Goal: Information Seeking & Learning: Learn about a topic

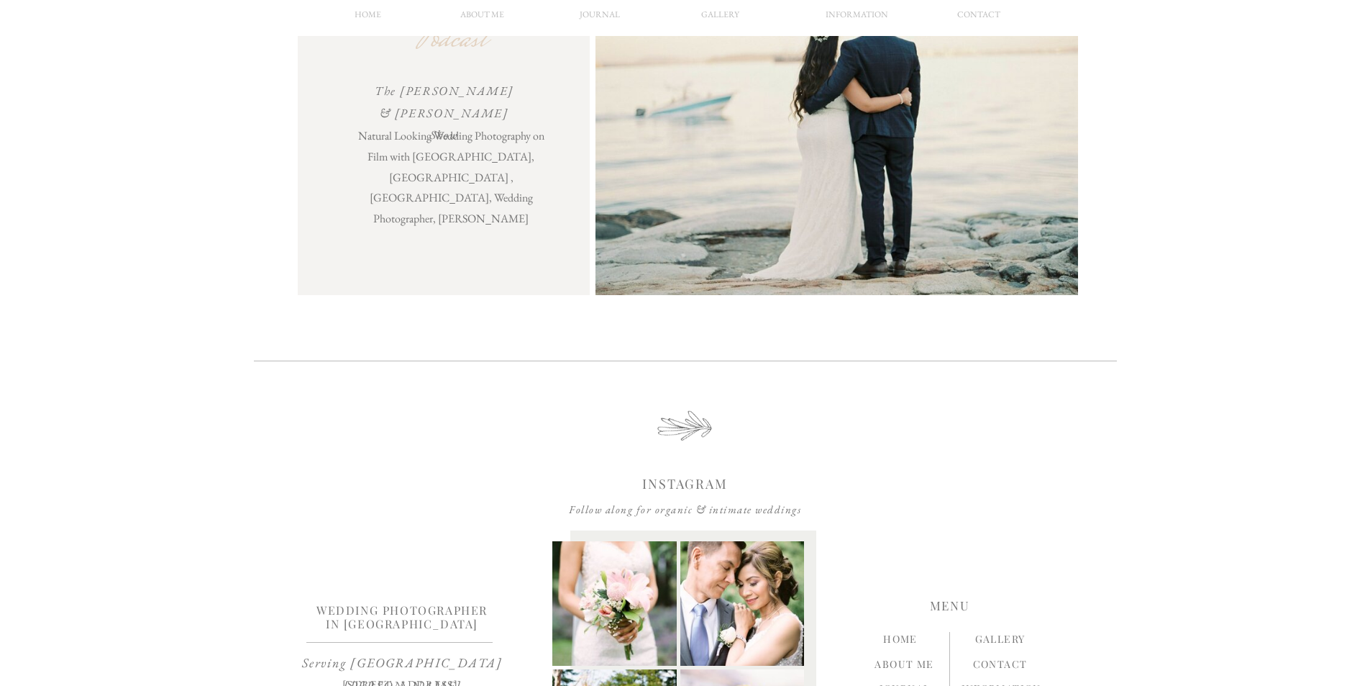
scroll to position [4535, 0]
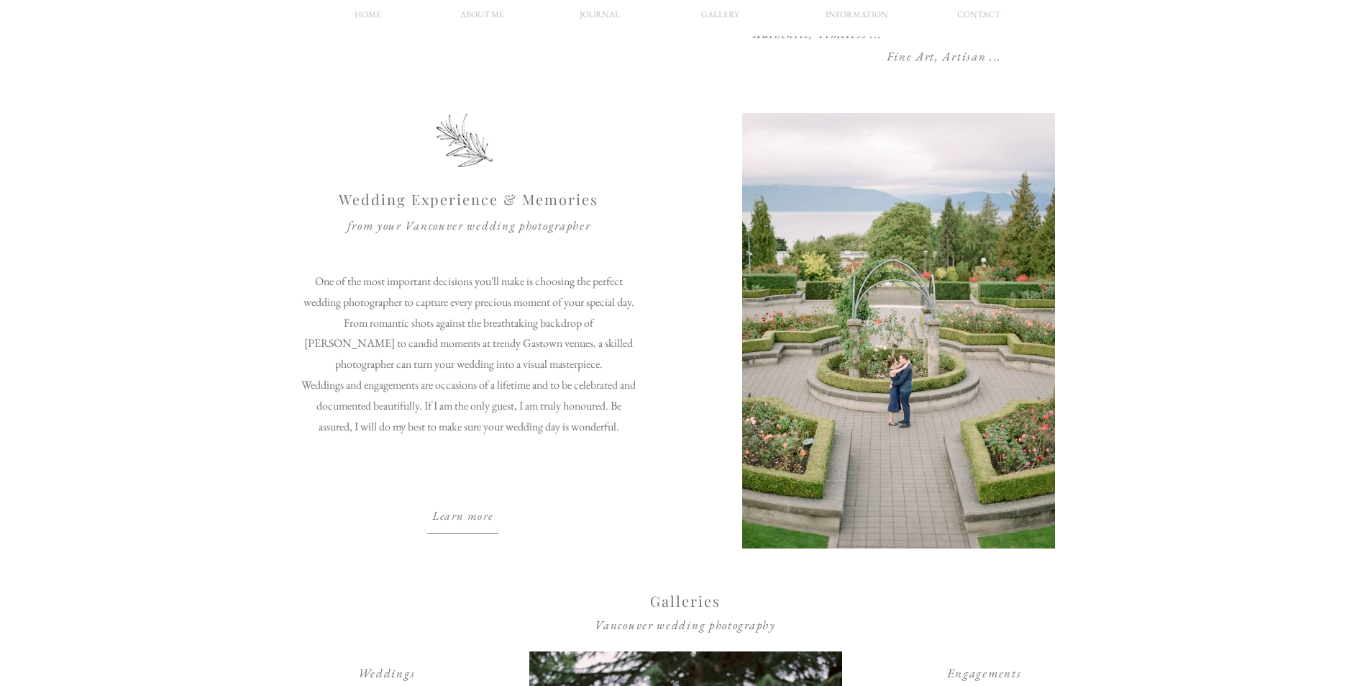
scroll to position [935, 0]
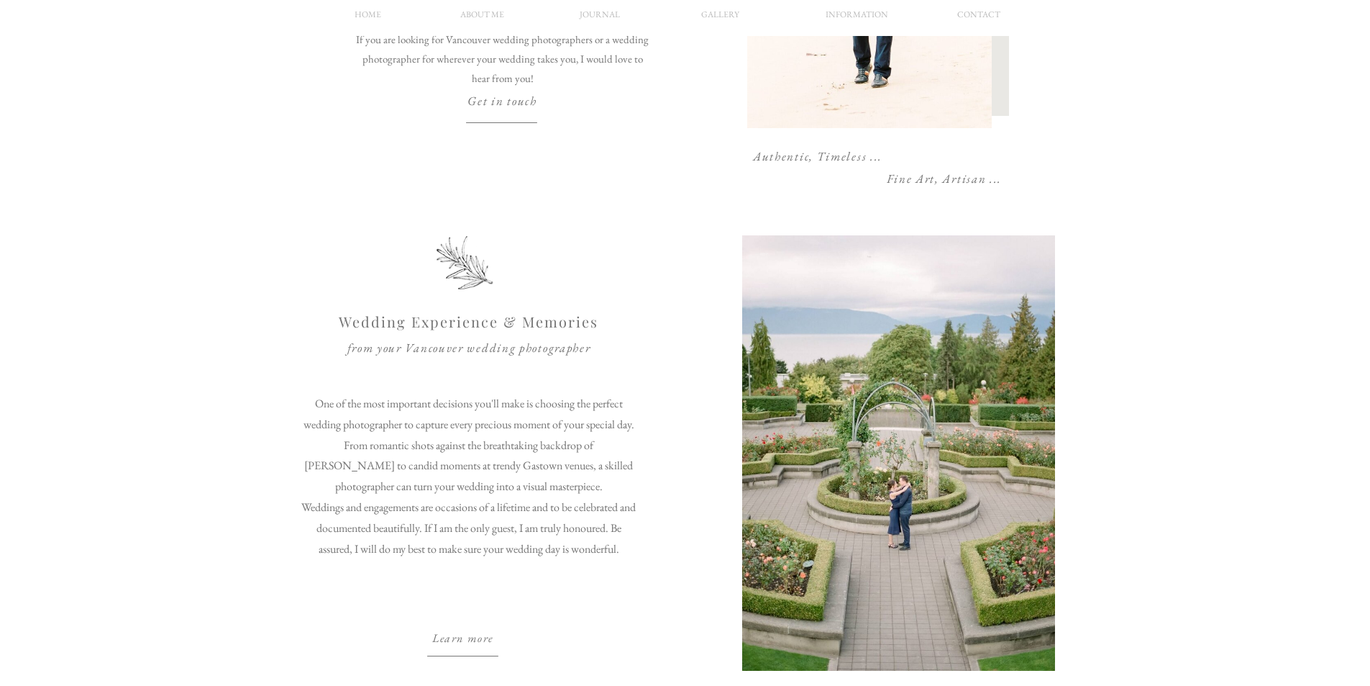
click at [715, 14] on nav "Gallery" at bounding box center [721, 18] width 70 height 22
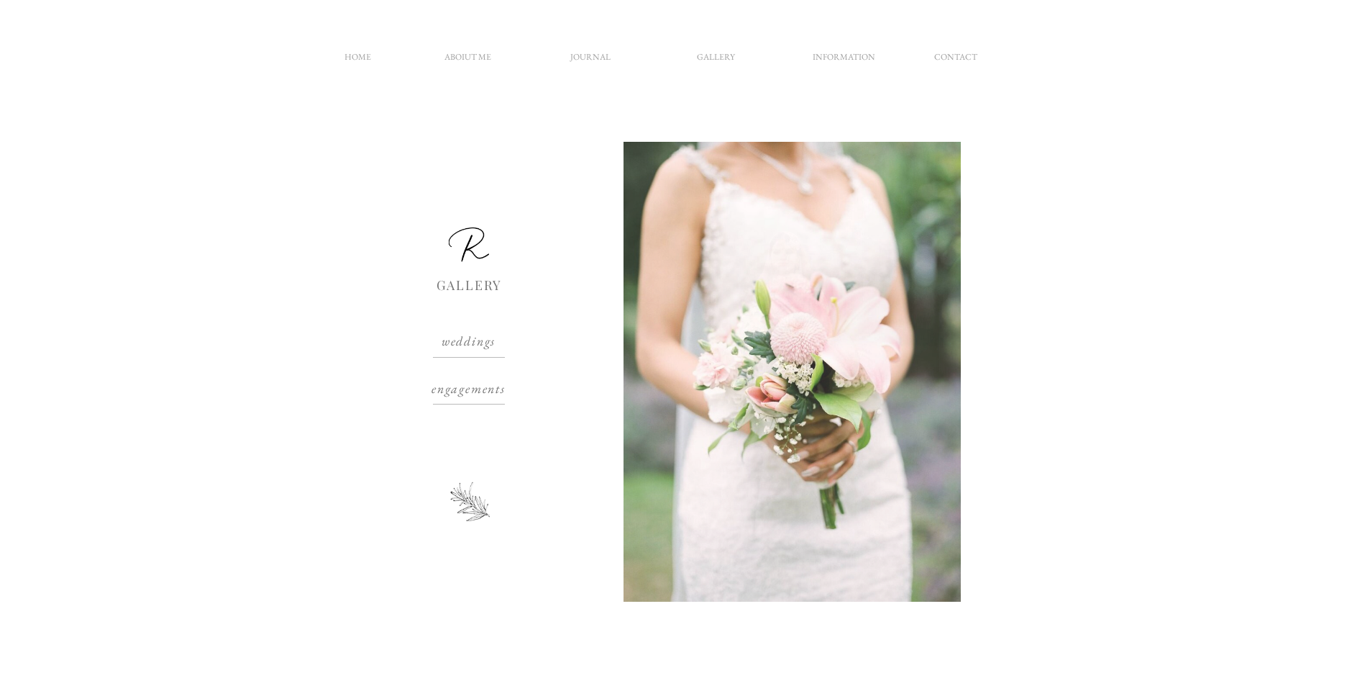
click at [491, 388] on p "engagements" at bounding box center [469, 389] width 118 height 17
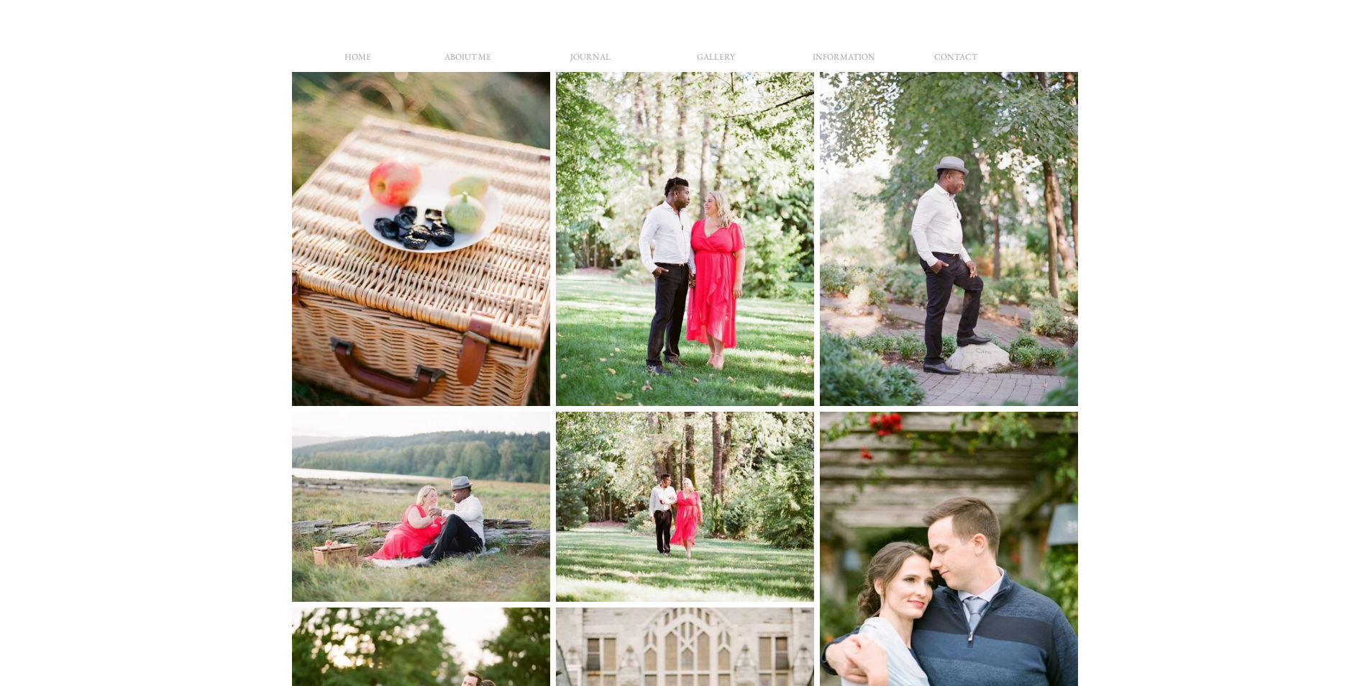
scroll to position [947, 0]
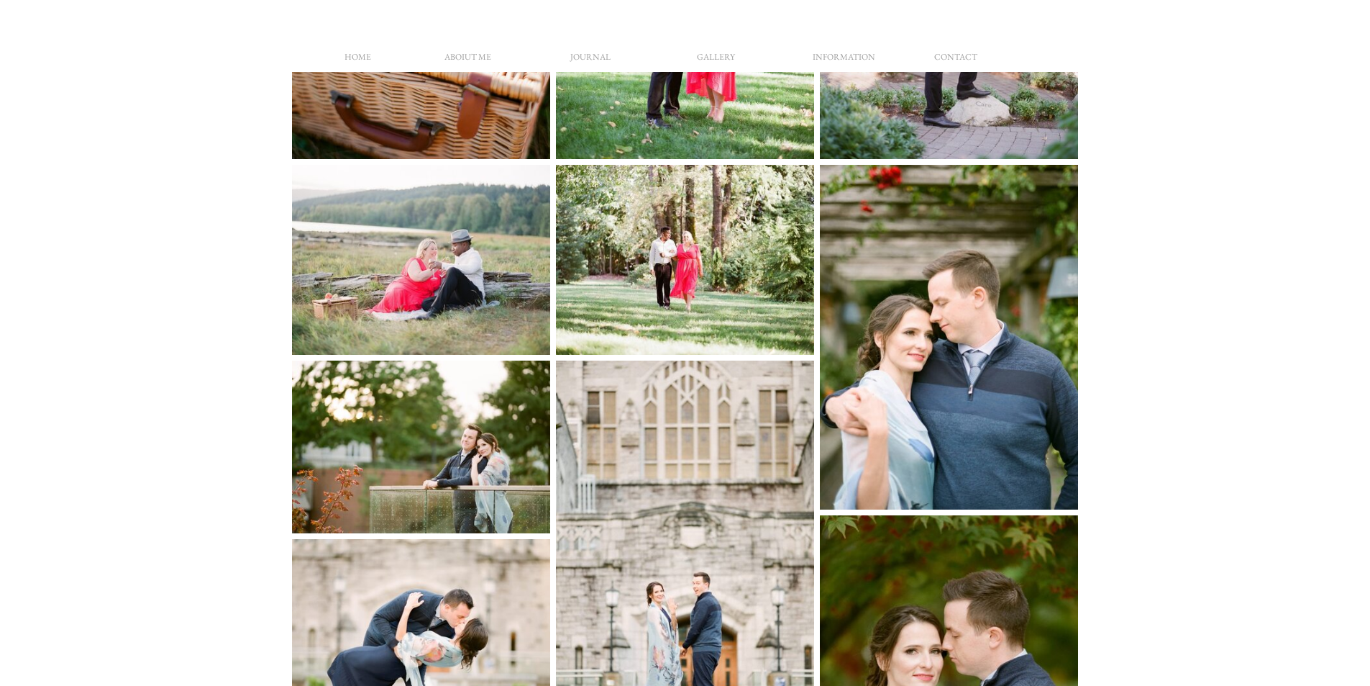
click at [735, 272] on img at bounding box center [685, 259] width 258 height 189
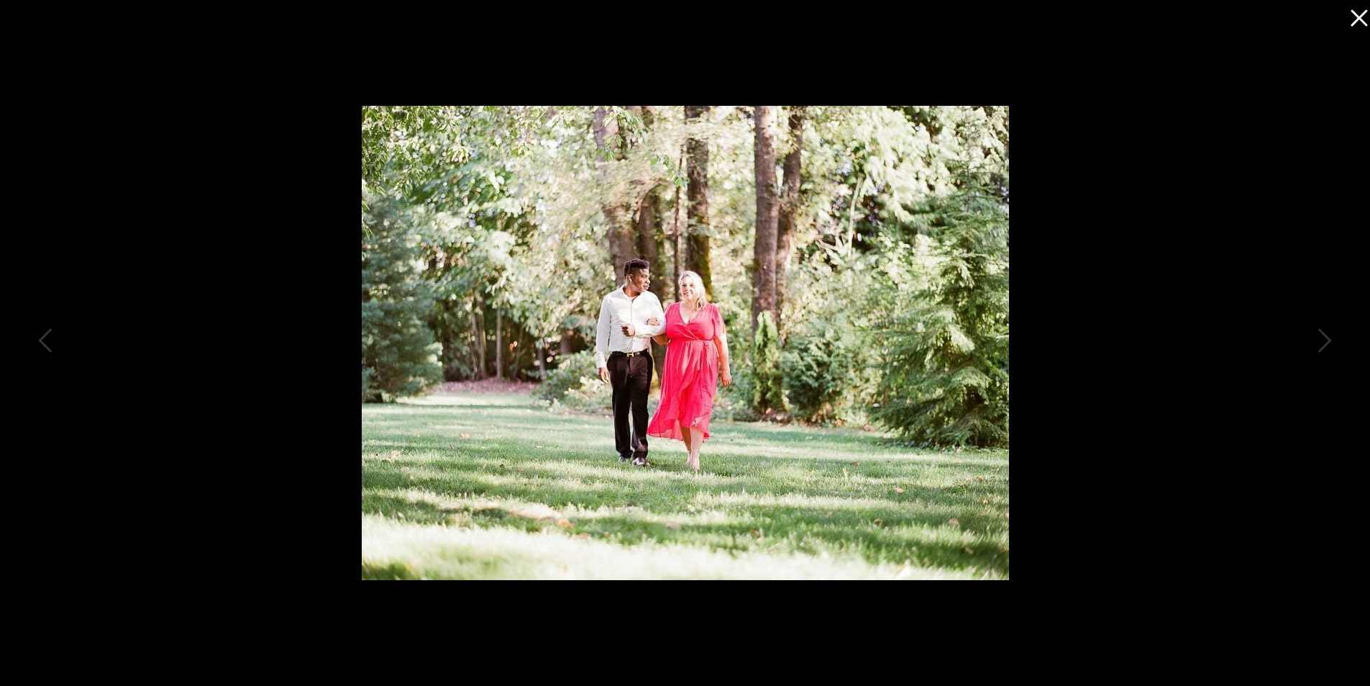
click at [1357, 19] on icon at bounding box center [1359, 18] width 17 height 17
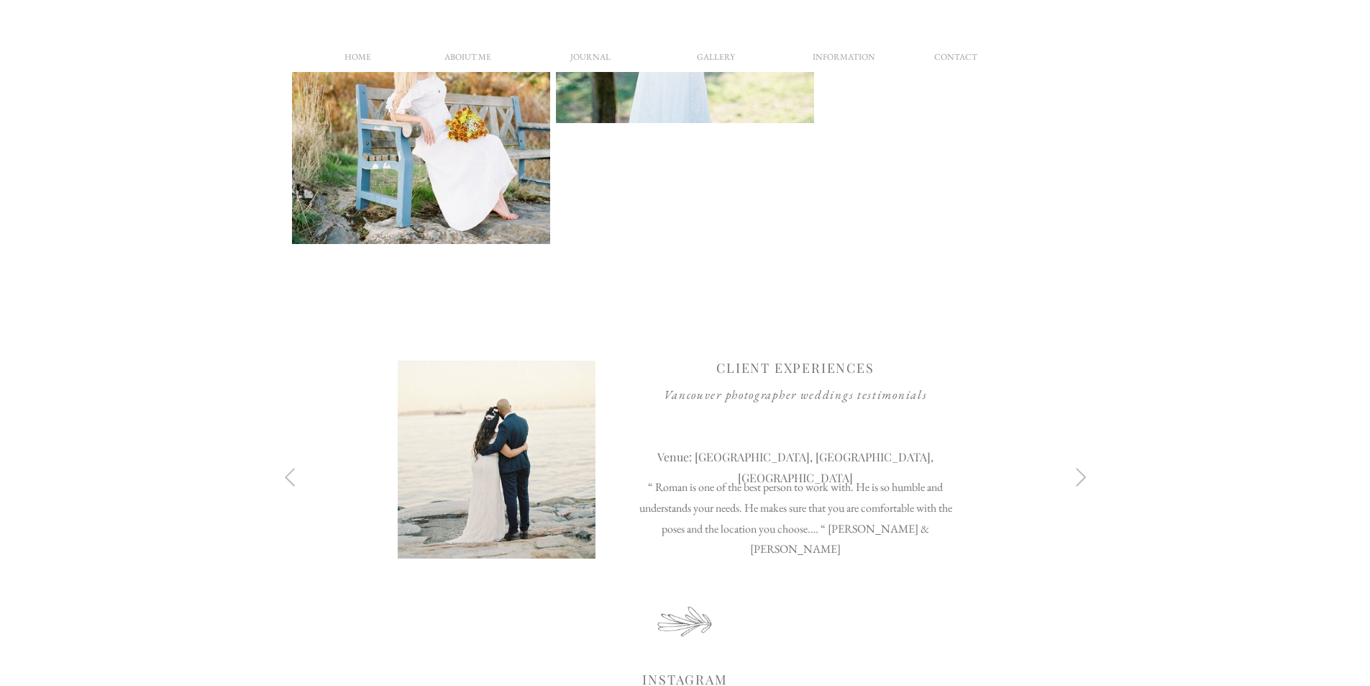
scroll to position [2722, 0]
